Goal: Find specific page/section: Find specific page/section

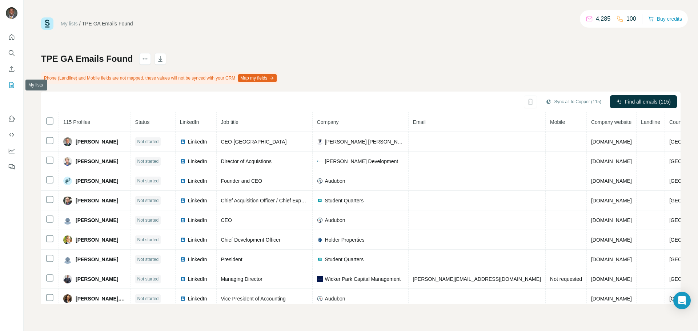
click at [12, 85] on icon "My lists" at bounding box center [13, 84] width 4 height 5
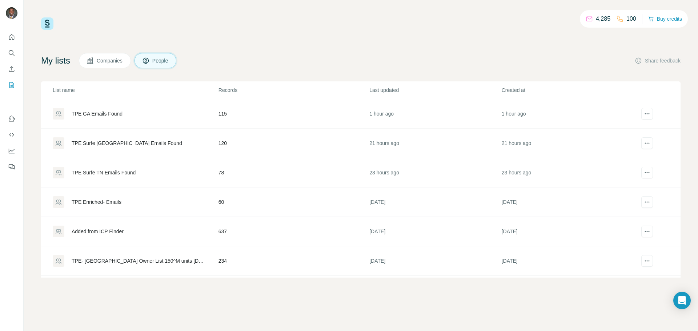
click at [227, 45] on div "4,285 100 Buy credits My lists Companies People Share feedback List name Record…" at bounding box center [360, 147] width 639 height 260
click at [112, 63] on span "Companies" at bounding box center [110, 60] width 27 height 7
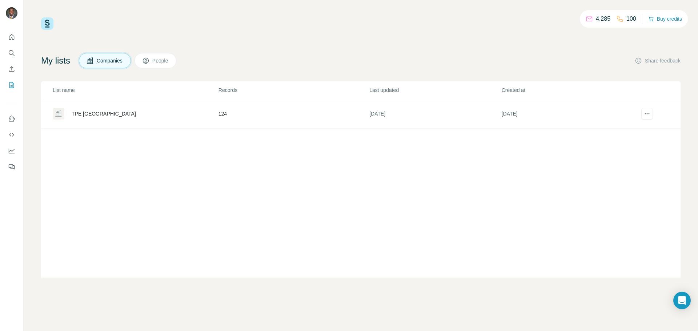
click at [81, 113] on div "TPE [GEOGRAPHIC_DATA]" at bounding box center [104, 113] width 64 height 7
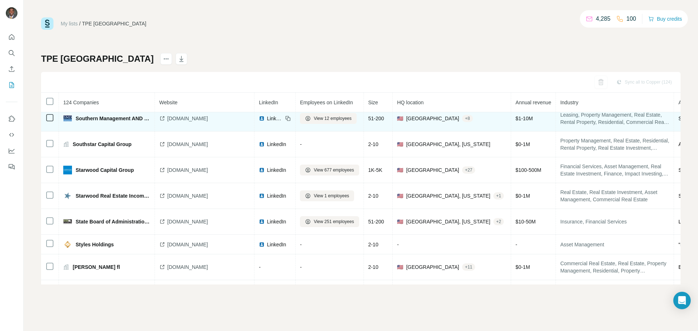
scroll to position [2055, 0]
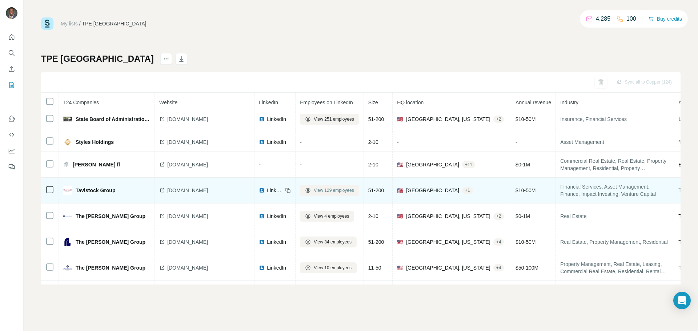
click at [322, 191] on span "View 129 employees" at bounding box center [334, 190] width 40 height 7
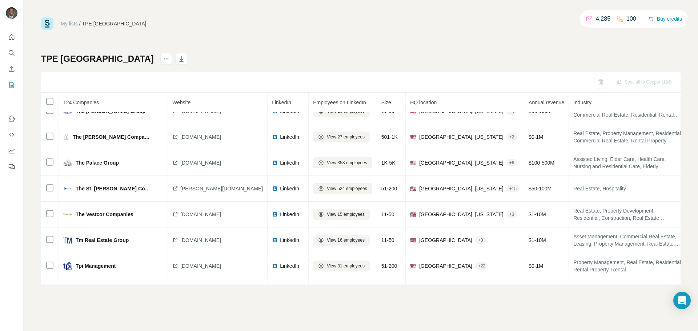
scroll to position [2197, 0]
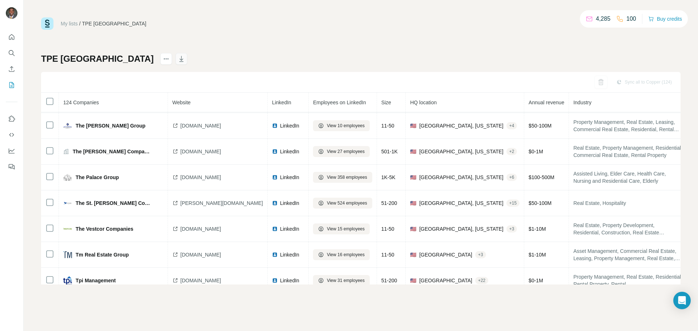
click at [178, 60] on icon "button" at bounding box center [181, 58] width 7 height 7
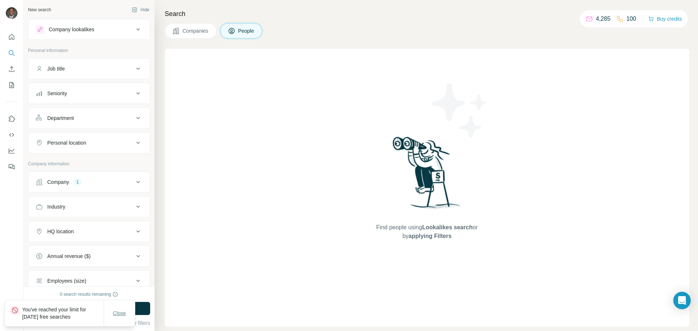
click at [118, 312] on span "Close" at bounding box center [119, 313] width 13 height 7
